Goal: Book appointment/travel/reservation

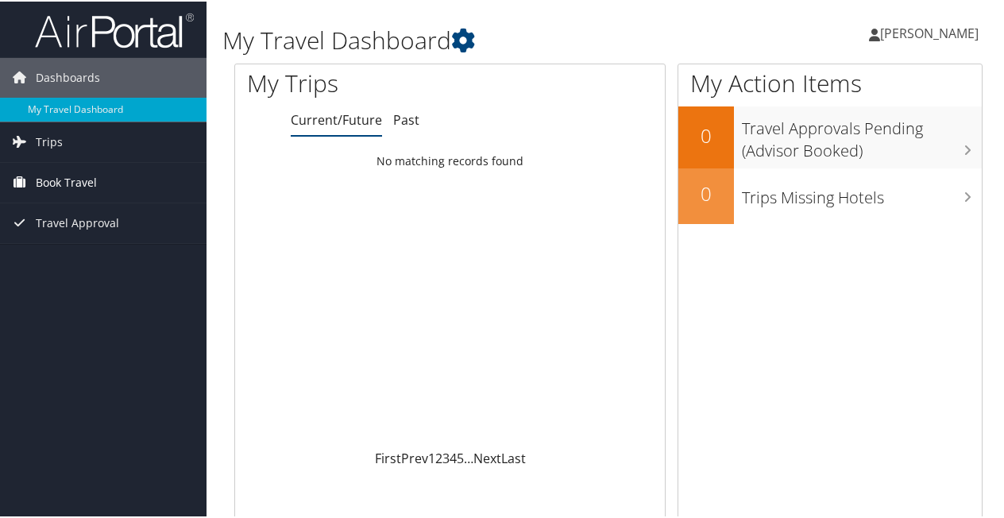
click at [91, 187] on span "Book Travel" at bounding box center [66, 181] width 61 height 40
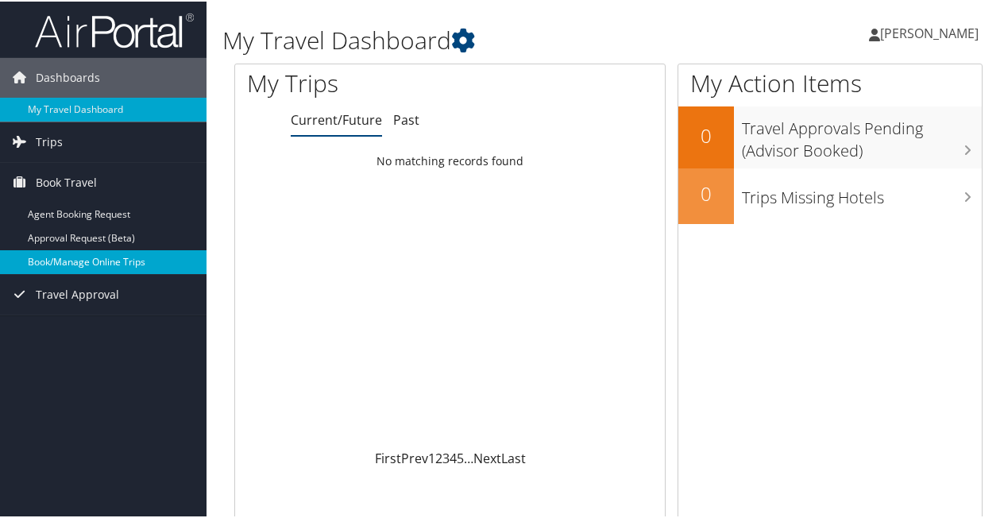
click at [133, 259] on link "Book/Manage Online Trips" at bounding box center [103, 261] width 207 height 24
